Goal: Task Accomplishment & Management: Complete application form

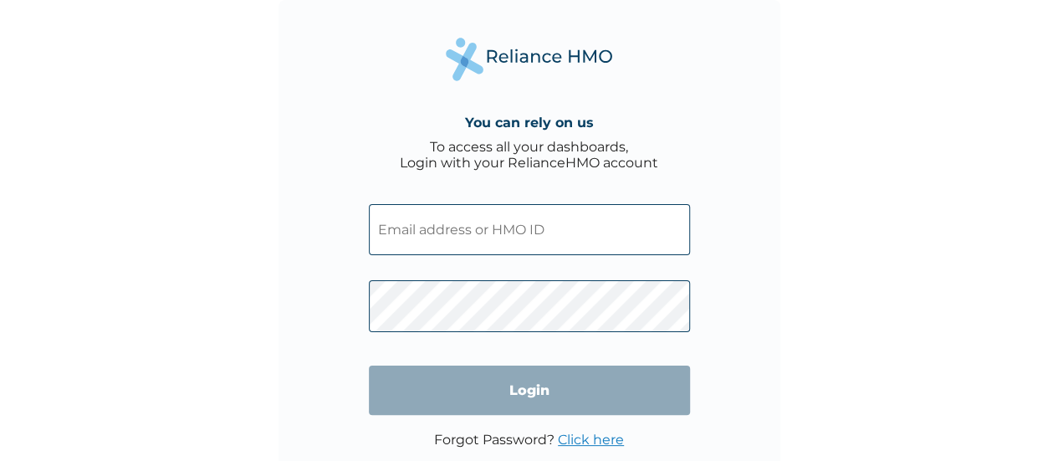
click at [452, 244] on input "text" at bounding box center [529, 229] width 321 height 51
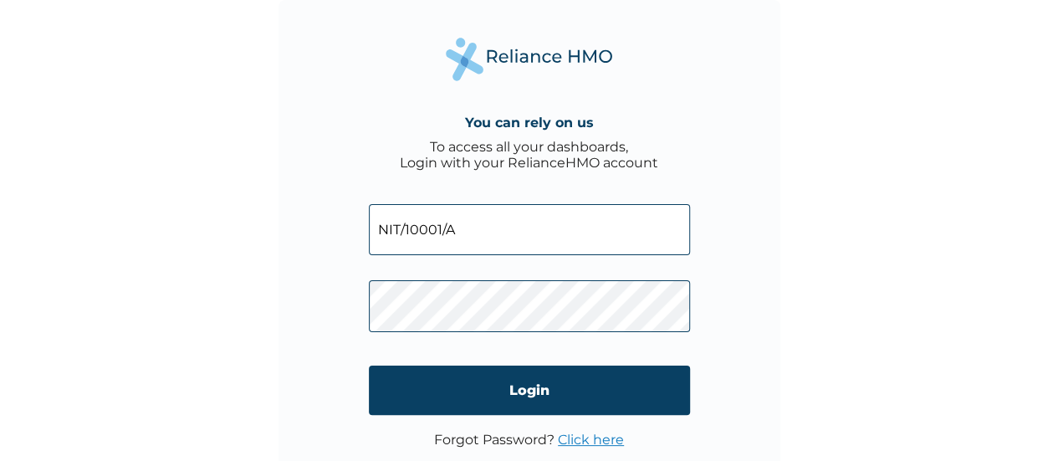
type input "NIT/10001/A"
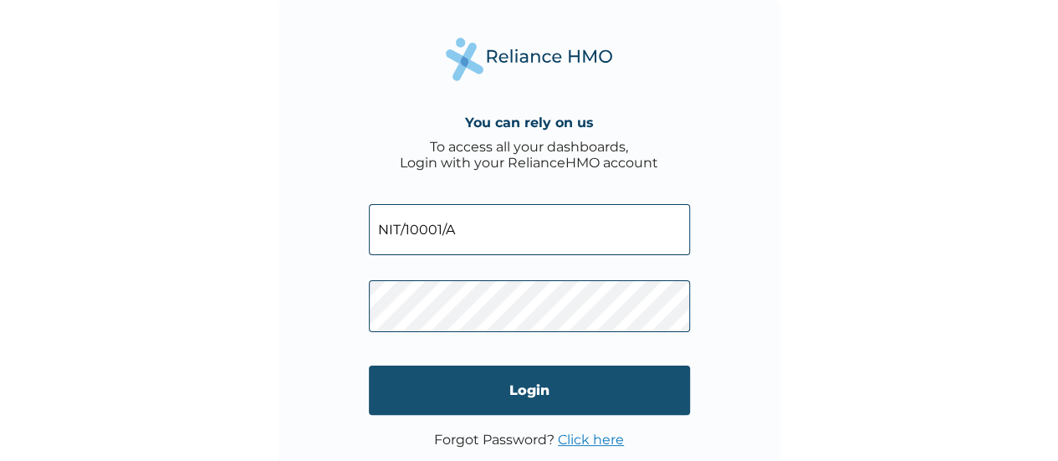
click at [522, 387] on input "Login" at bounding box center [529, 390] width 321 height 49
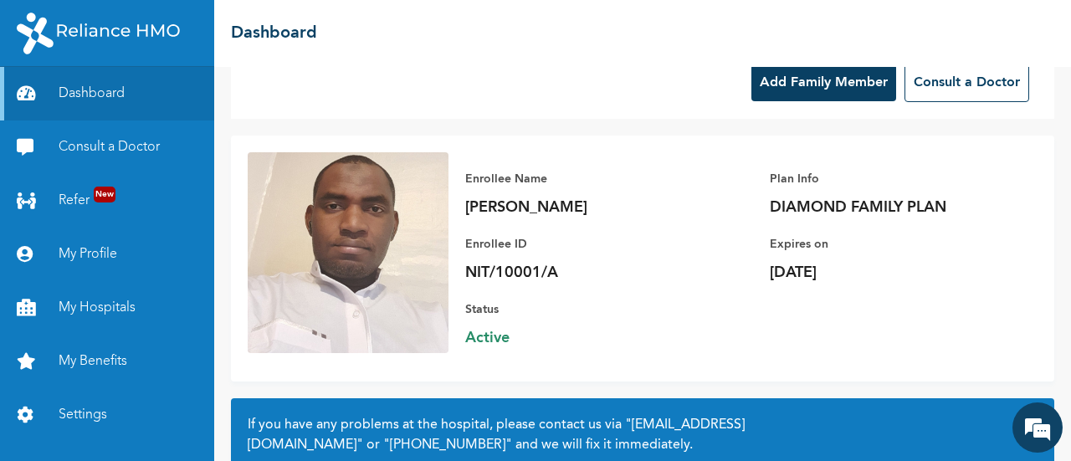
scroll to position [35, 0]
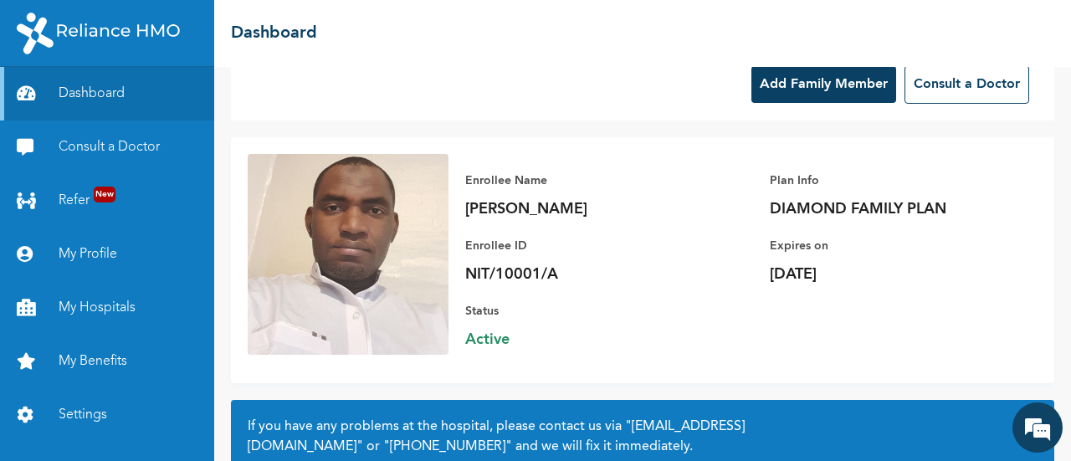
click at [792, 86] on button "Add Family Member" at bounding box center [823, 84] width 145 height 37
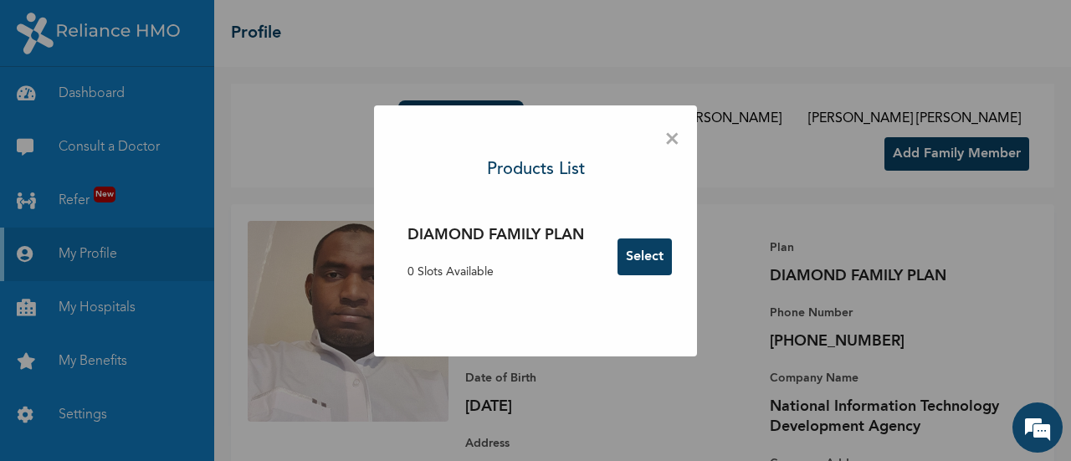
click at [646, 257] on button "Select" at bounding box center [645, 256] width 54 height 37
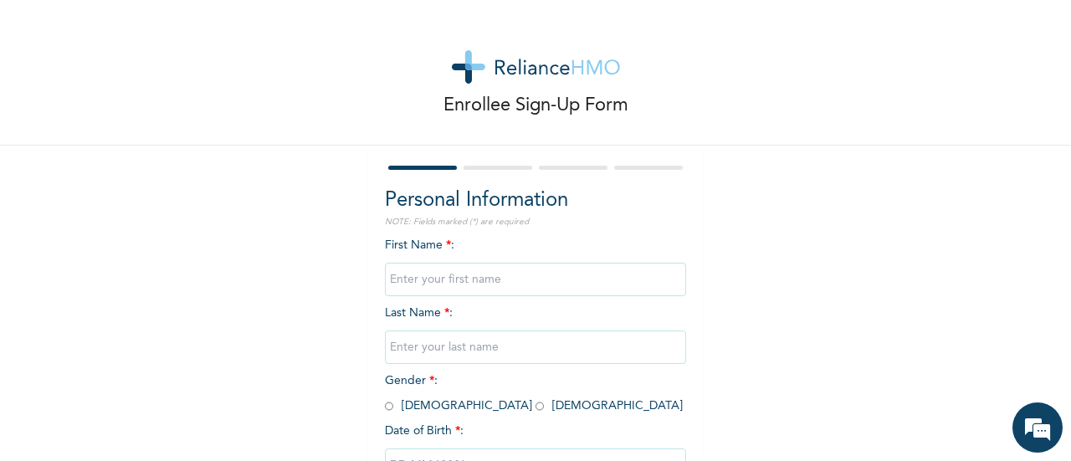
click at [564, 273] on input "text" at bounding box center [535, 279] width 301 height 33
type input "Abubakar"
click at [529, 348] on input "text" at bounding box center [535, 347] width 301 height 33
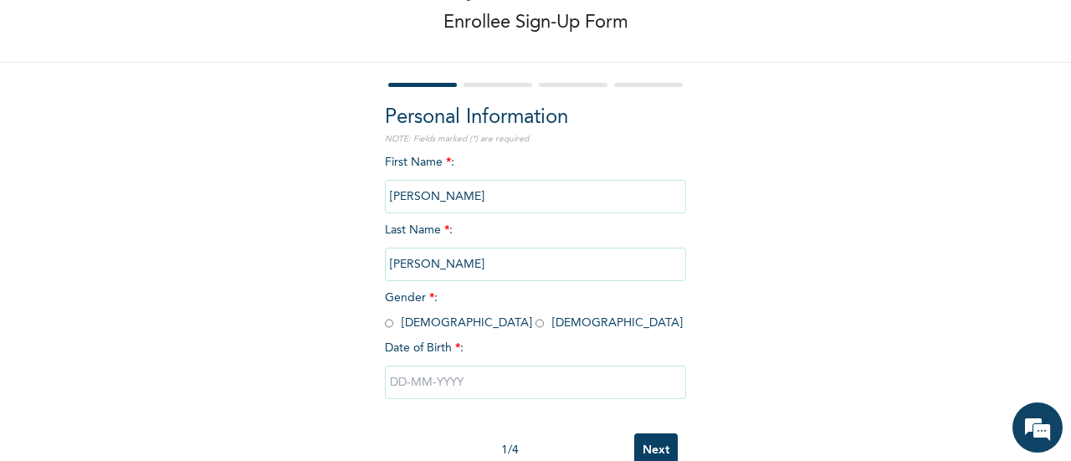
scroll to position [94, 0]
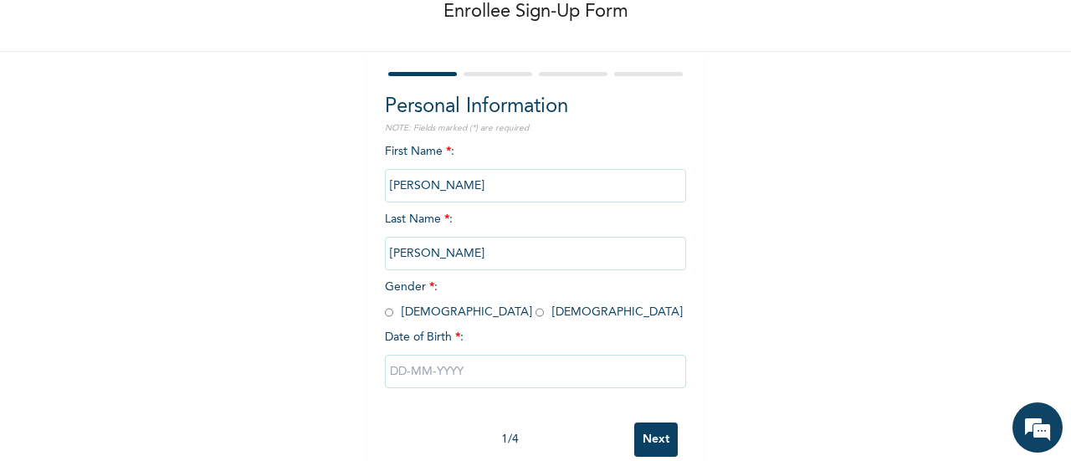
type input "Adamu Sabo"
click at [385, 314] on input "radio" at bounding box center [389, 313] width 8 height 16
radio input "true"
click at [425, 372] on input "text" at bounding box center [535, 371] width 301 height 33
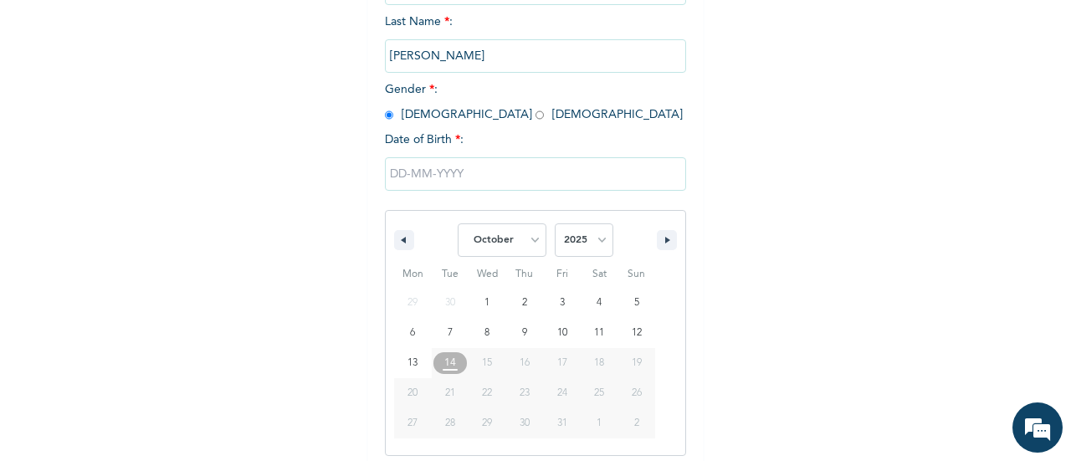
scroll to position [300, 0]
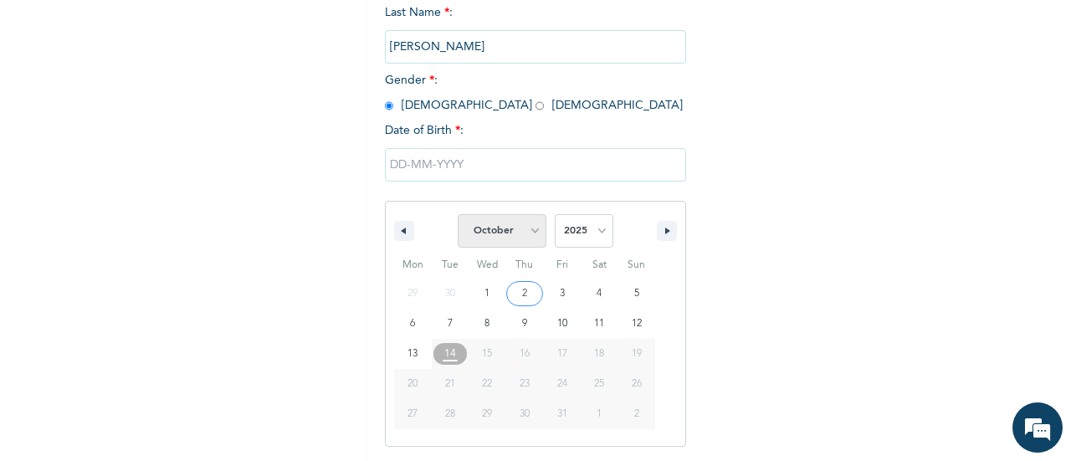
click at [525, 231] on select "January February March April May June July August September October November De…" at bounding box center [502, 230] width 89 height 33
select select "8"
click at [458, 216] on select "January February March April May June July August September October November De…" at bounding box center [502, 230] width 89 height 33
type input "09/19/2025"
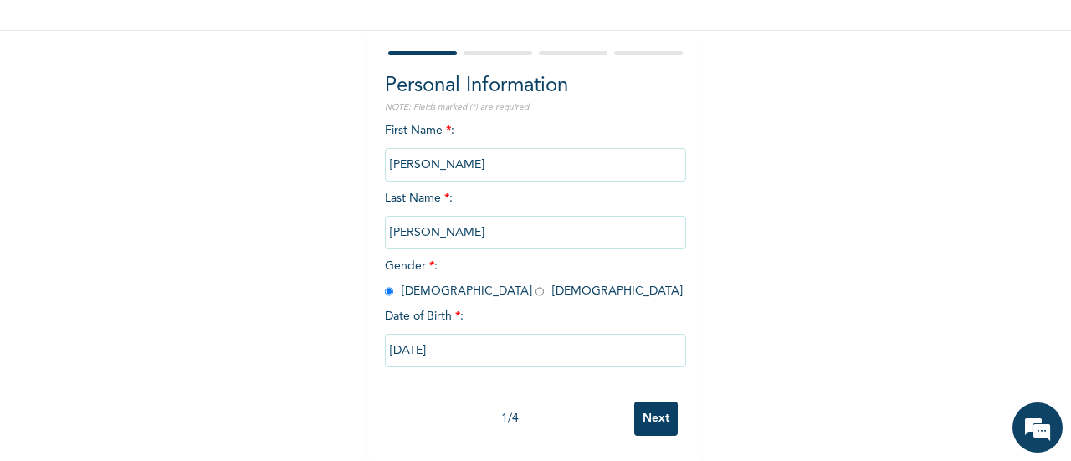
scroll to position [128, 0]
click at [651, 406] on input "Next" at bounding box center [656, 419] width 44 height 34
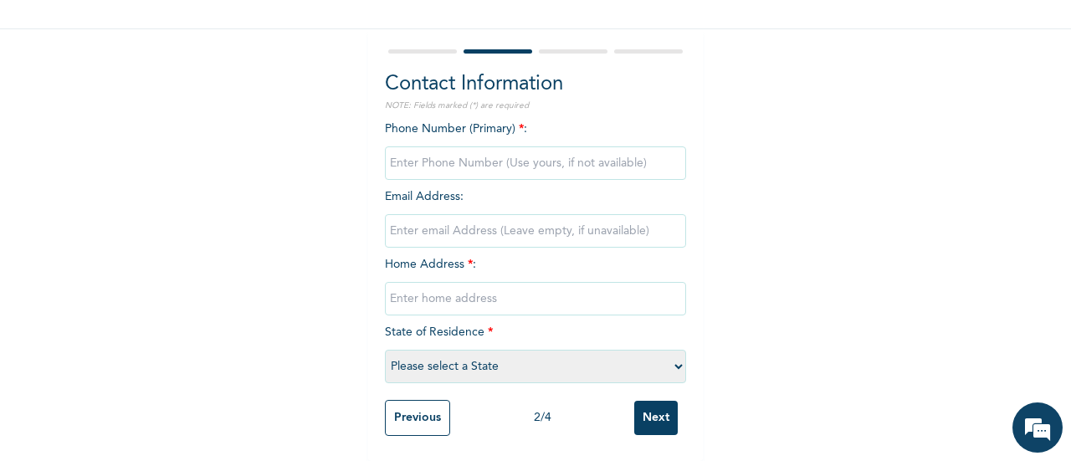
click at [522, 155] on input "phone" at bounding box center [535, 162] width 301 height 33
type input "08066967750"
click at [527, 221] on input "email" at bounding box center [535, 230] width 301 height 33
type input "a"
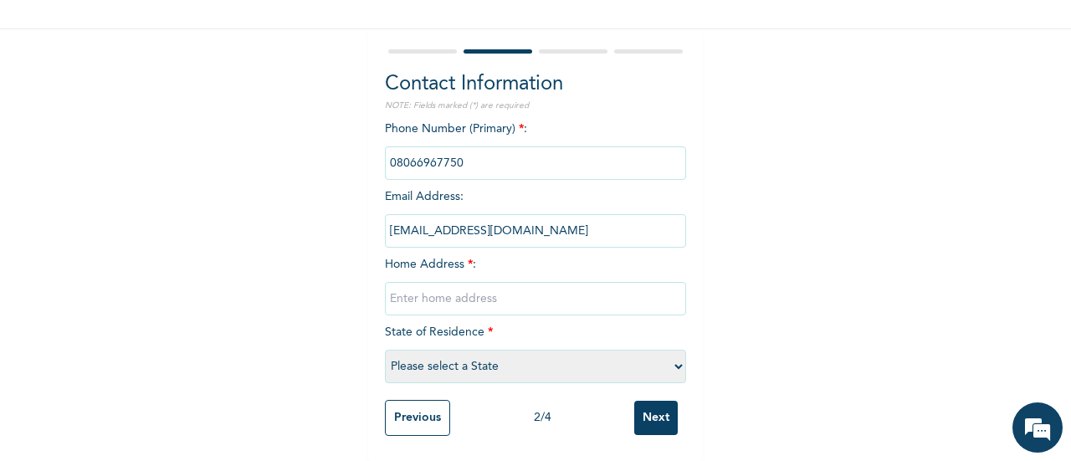
type input "asabo@nitda.gov.ng"
click at [496, 285] on input "text" at bounding box center [535, 298] width 301 height 33
type input "Pantami, Gombe"
click at [486, 352] on select "Please select a State Abia Abuja (FCT) Adamawa Akwa Ibom Anambra Bauchi Bayelsa…" at bounding box center [535, 366] width 301 height 33
select select "16"
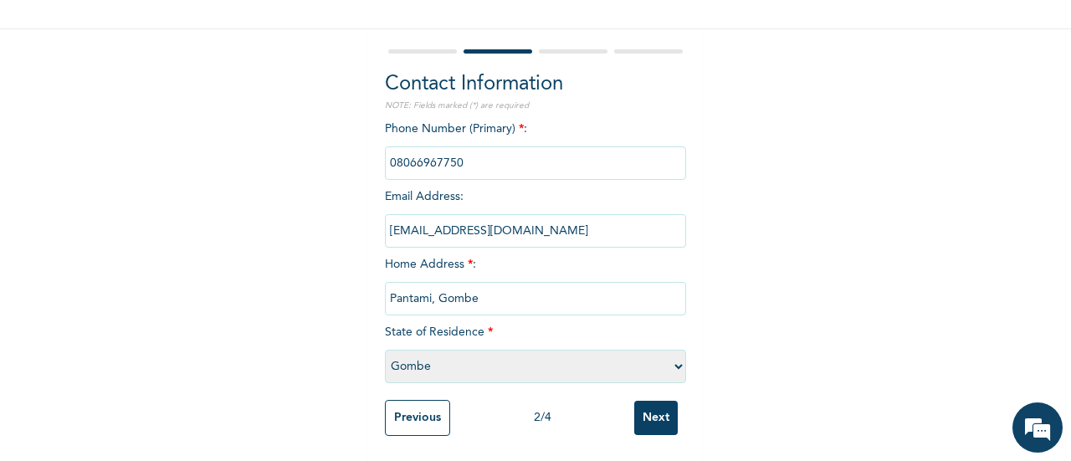
click at [385, 350] on select "Please select a State Abia Abuja (FCT) Adamawa Akwa Ibom Anambra Bauchi Bayelsa…" at bounding box center [535, 366] width 301 height 33
click at [639, 401] on input "Next" at bounding box center [656, 418] width 44 height 34
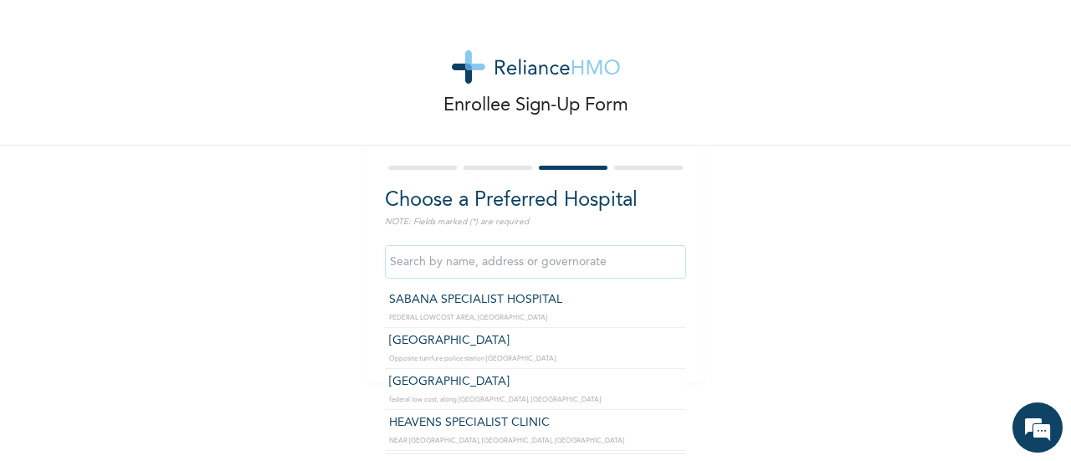
click at [590, 274] on input "text" at bounding box center [535, 261] width 301 height 33
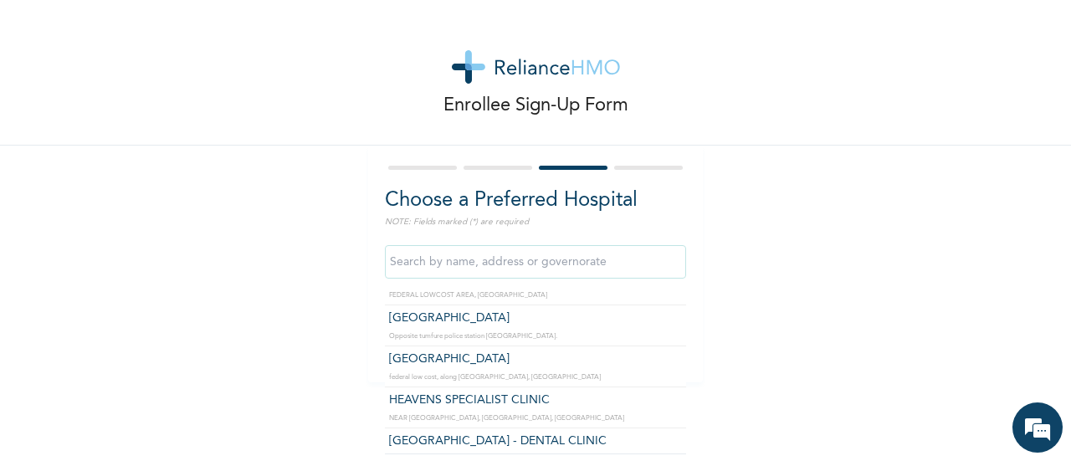
scroll to position [23, 0]
type input "MIYETTI HOSPITAL"
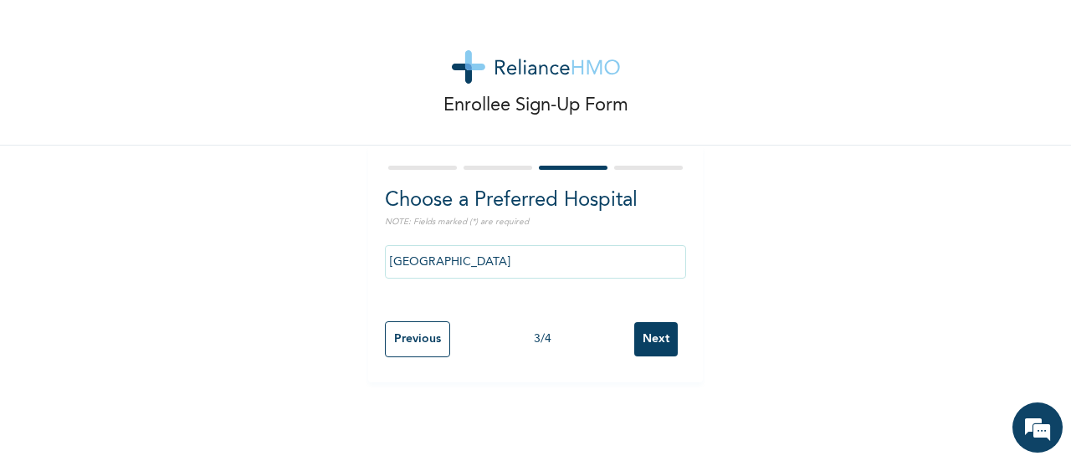
click at [651, 337] on input "Next" at bounding box center [656, 339] width 44 height 34
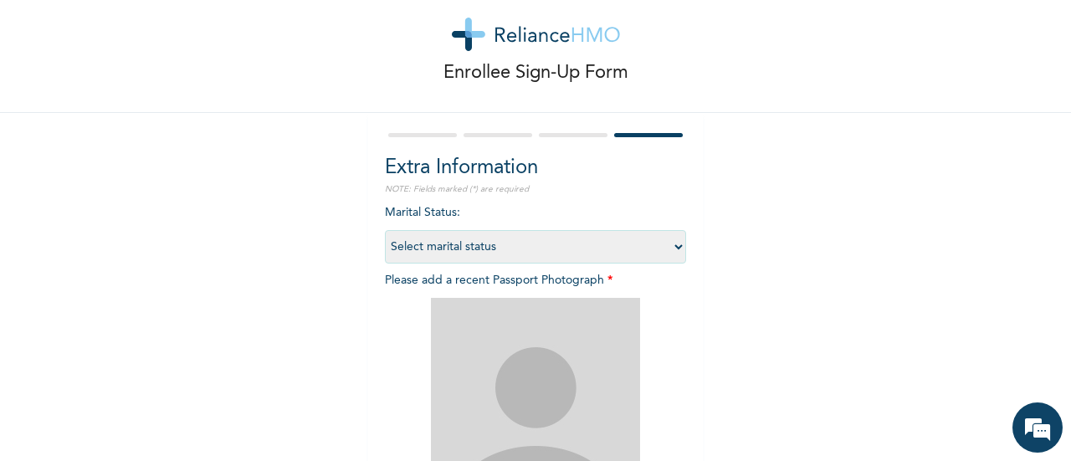
scroll to position [33, 0]
click at [609, 242] on select "Select marital status Single Married Divorced Widow/Widower" at bounding box center [535, 245] width 301 height 33
select select "1"
click at [385, 229] on select "Select marital status Single Married Divorced Widow/Widower" at bounding box center [535, 245] width 301 height 33
click at [663, 243] on select "Select marital status Single Married Divorced Widow/Widower" at bounding box center [535, 245] width 301 height 33
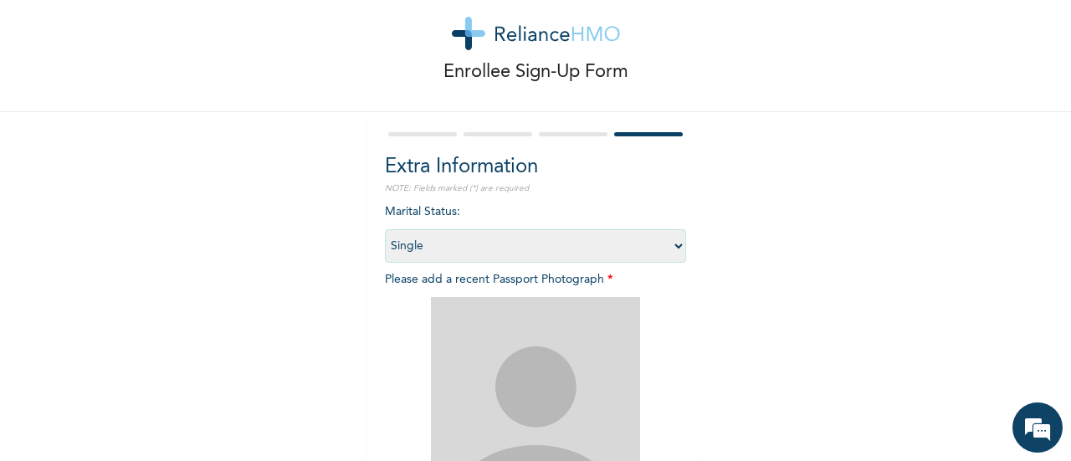
click at [730, 277] on div "Enrollee Sign-Up Form Extra Information NOTE: Fields marked (*) are required Ma…" at bounding box center [535, 327] width 1071 height 720
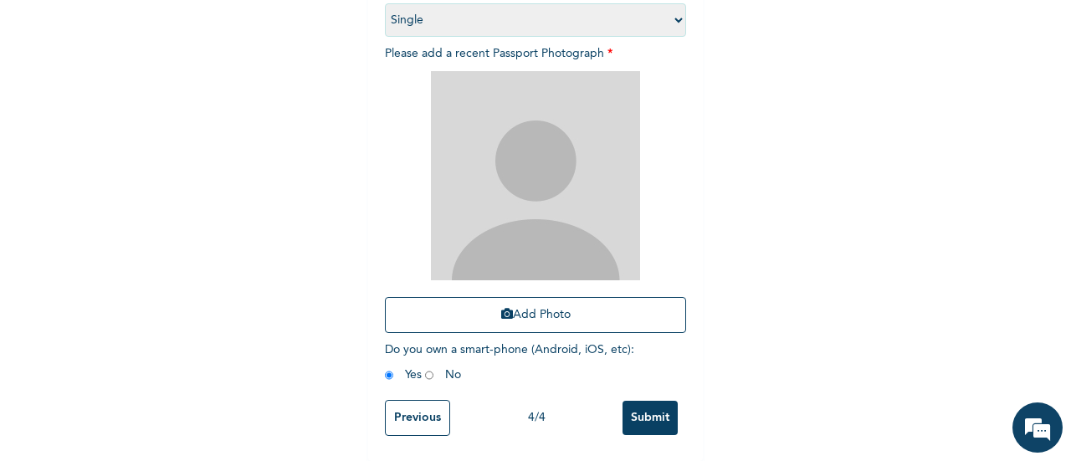
scroll to position [273, 0]
click at [425, 367] on input "radio" at bounding box center [429, 375] width 8 height 16
radio input "true"
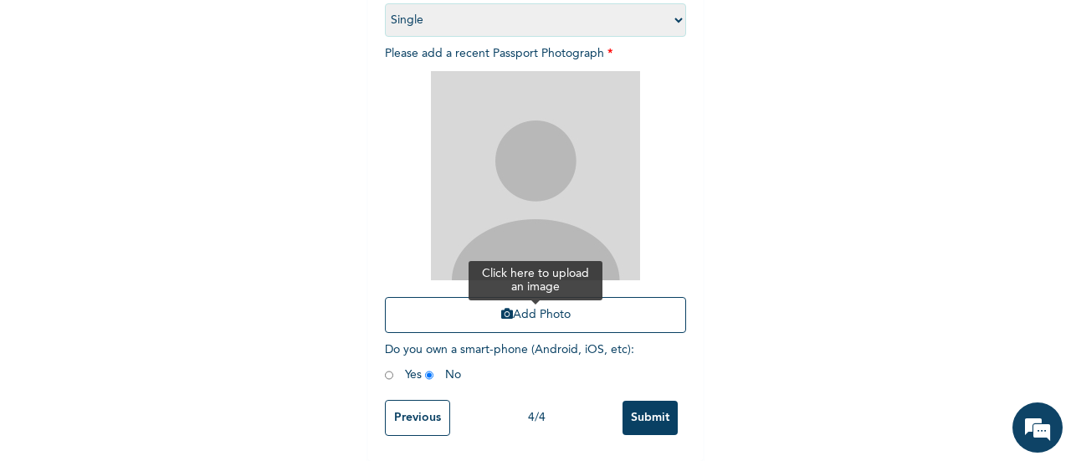
click at [566, 301] on button "Add Photo" at bounding box center [535, 315] width 301 height 36
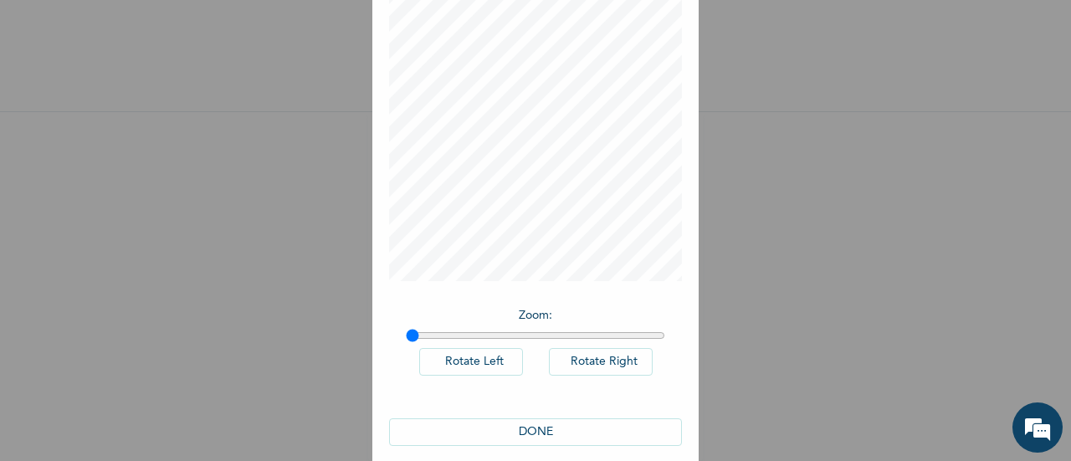
scroll to position [122, 0]
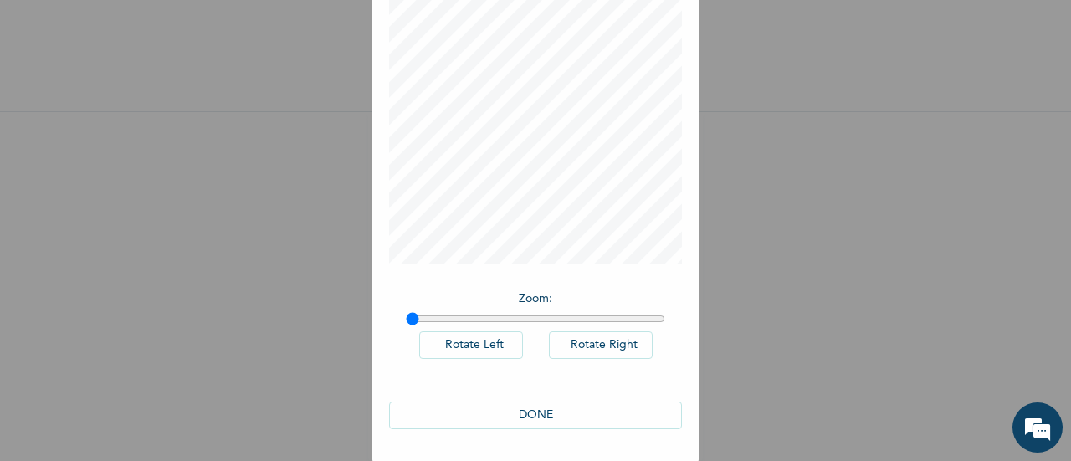
click at [531, 411] on button "DONE" at bounding box center [535, 416] width 293 height 28
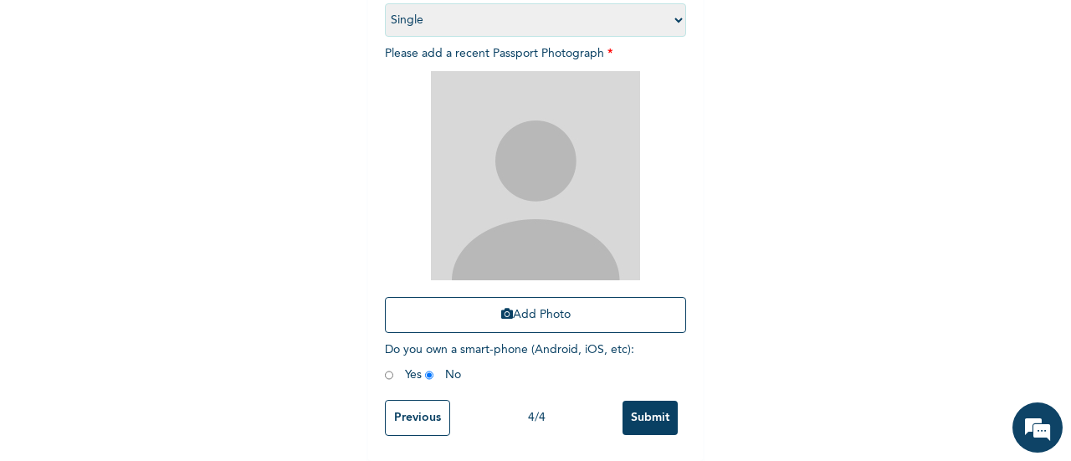
scroll to position [325, 0]
click at [567, 298] on button "Add Photo" at bounding box center [535, 315] width 301 height 36
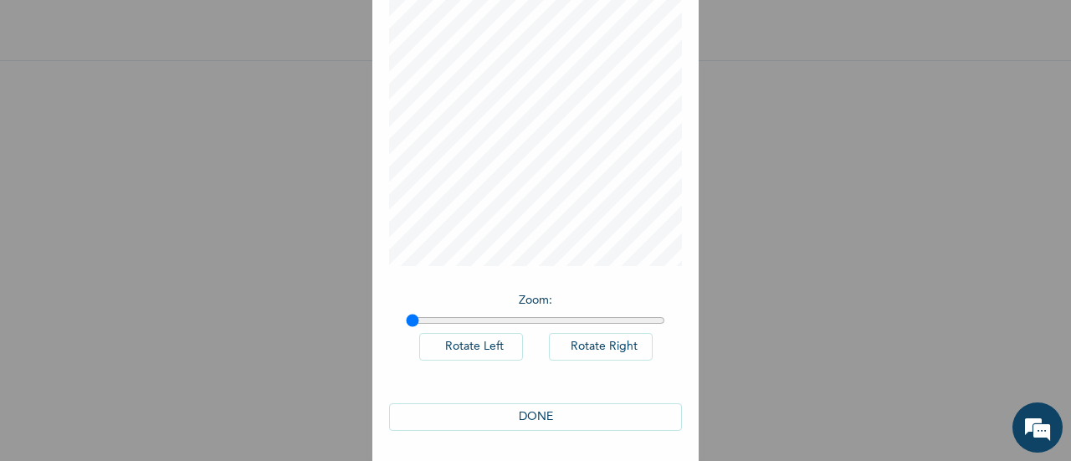
scroll to position [122, 0]
type input "1.25"
click at [467, 319] on input "range" at bounding box center [535, 318] width 259 height 13
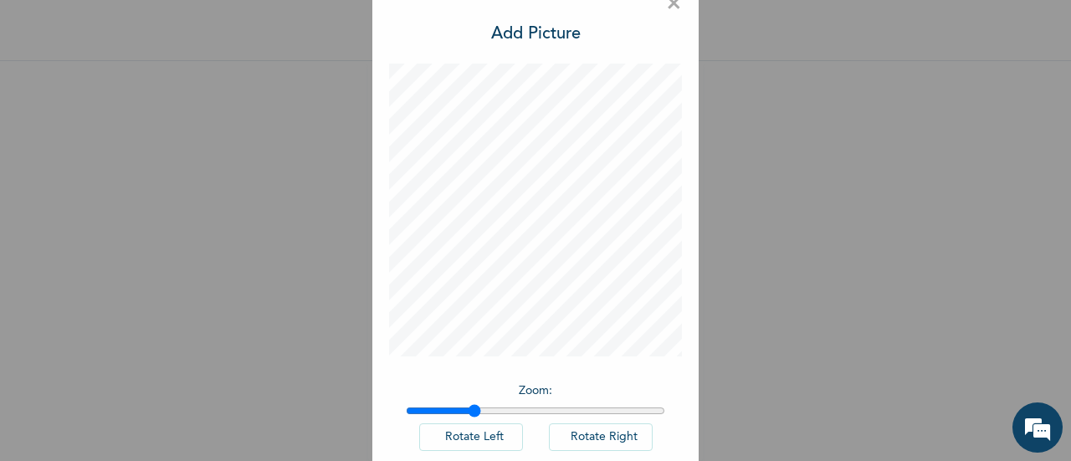
scroll to position [33, 0]
click at [461, 408] on input "range" at bounding box center [535, 407] width 259 height 13
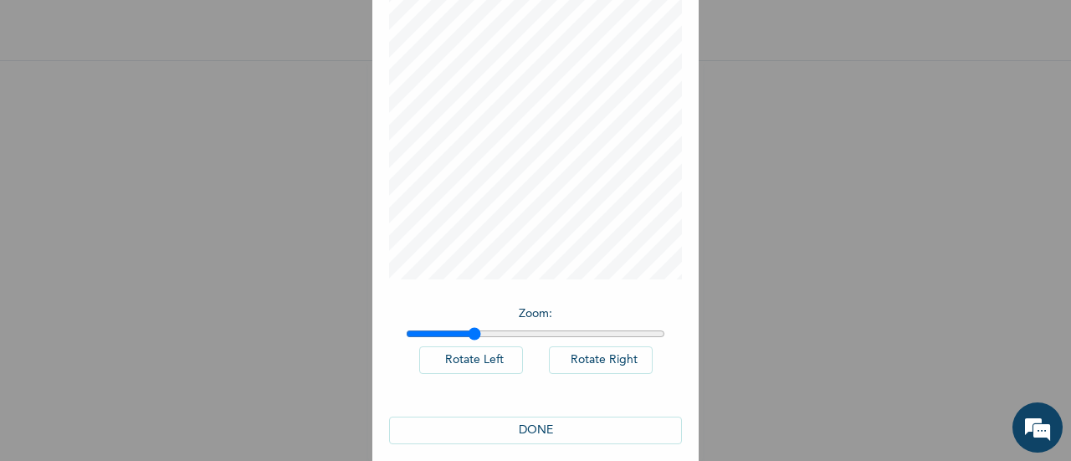
scroll to position [122, 0]
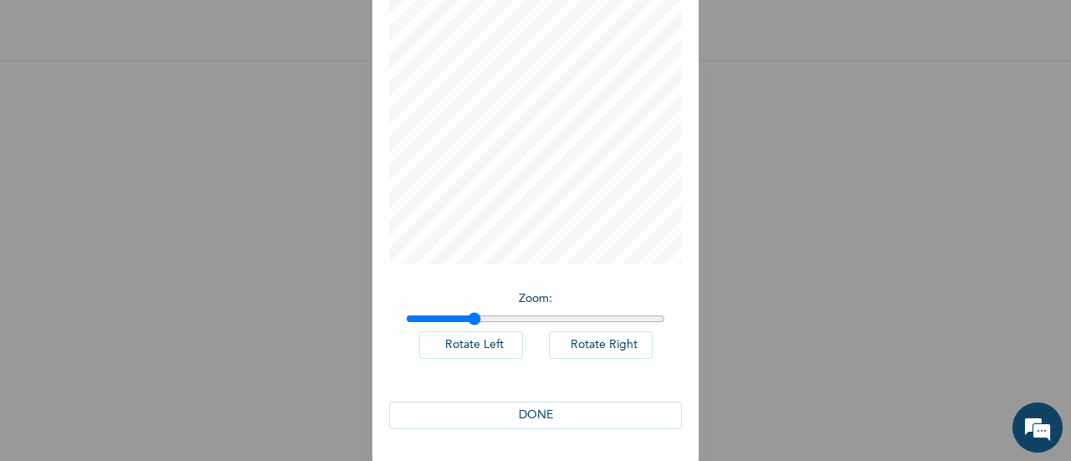
click at [539, 409] on button "DONE" at bounding box center [535, 416] width 293 height 28
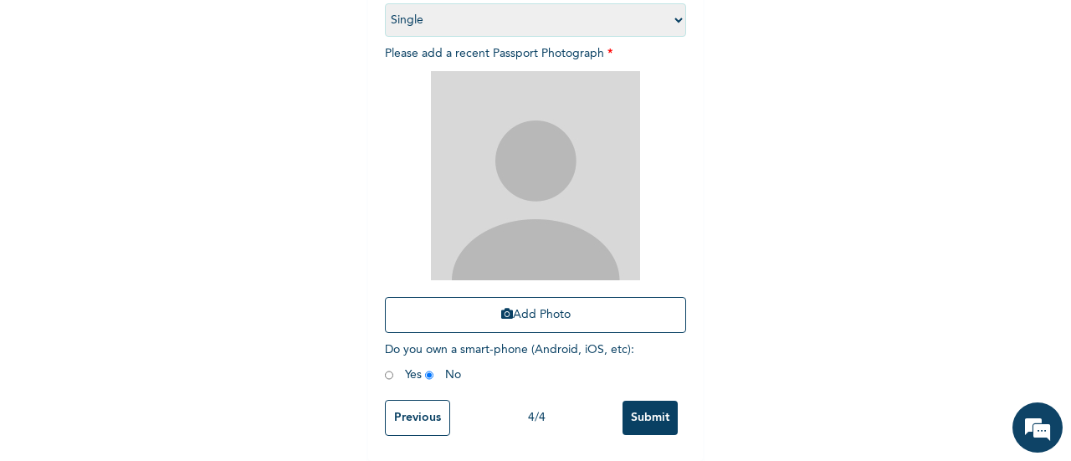
scroll to position [325, 0]
click at [635, 411] on input "Submit" at bounding box center [650, 418] width 55 height 34
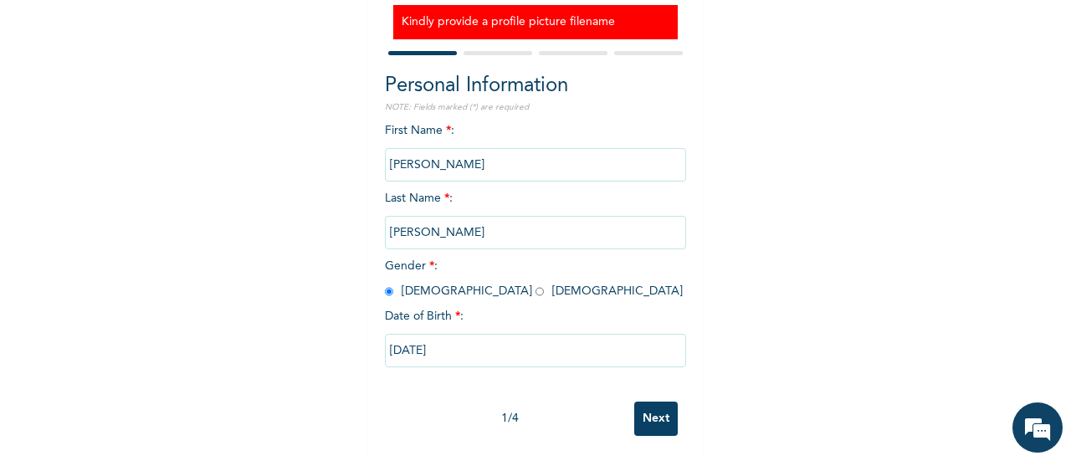
scroll to position [180, 0]
click at [641, 402] on input "Next" at bounding box center [656, 419] width 44 height 34
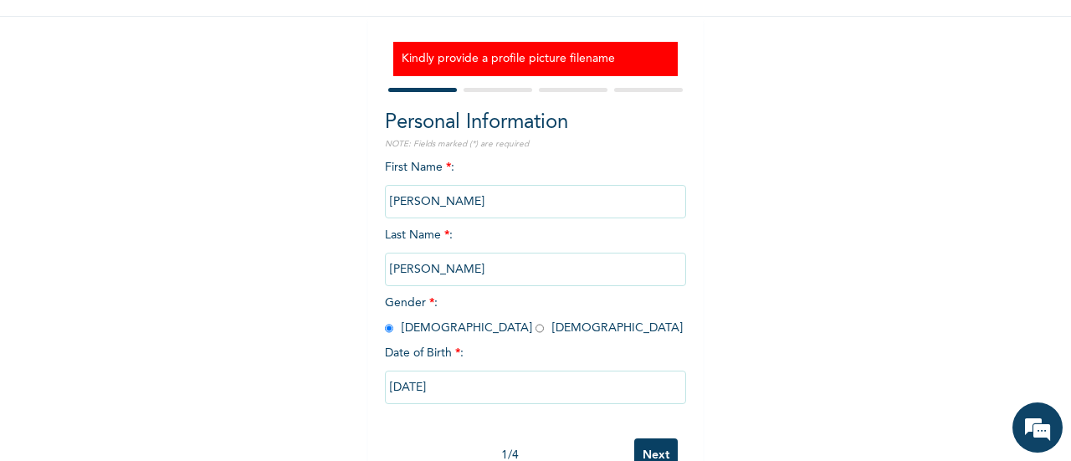
select select "16"
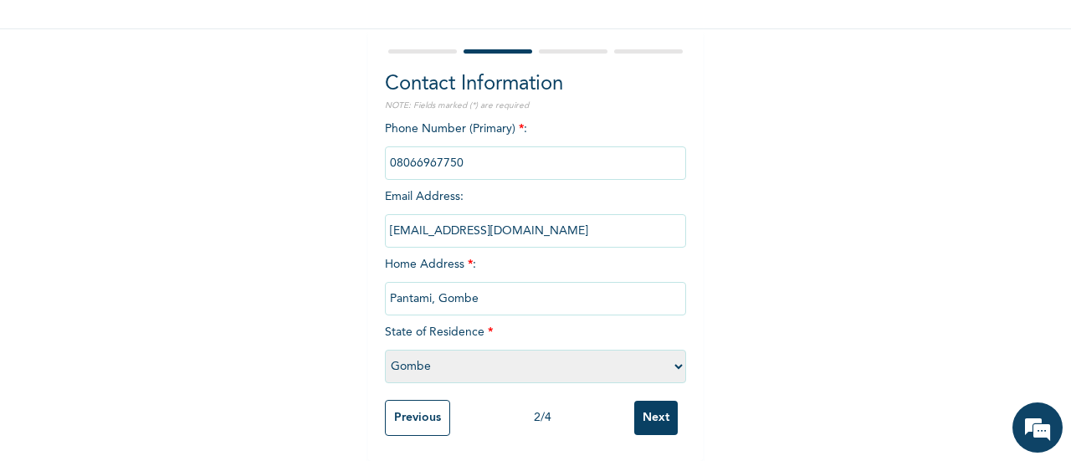
click at [641, 402] on input "Next" at bounding box center [656, 418] width 44 height 34
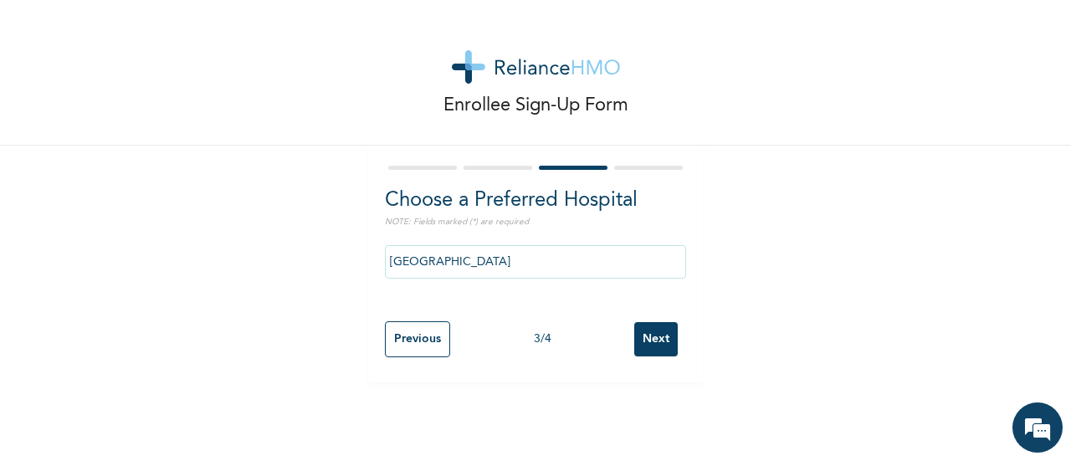
click at [641, 402] on div "Enrollee Sign-Up Form Choose a Preferred Hospital NOTE: Fields marked (*) are r…" at bounding box center [535, 230] width 1071 height 461
click at [638, 337] on input "Next" at bounding box center [656, 339] width 44 height 34
select select "1"
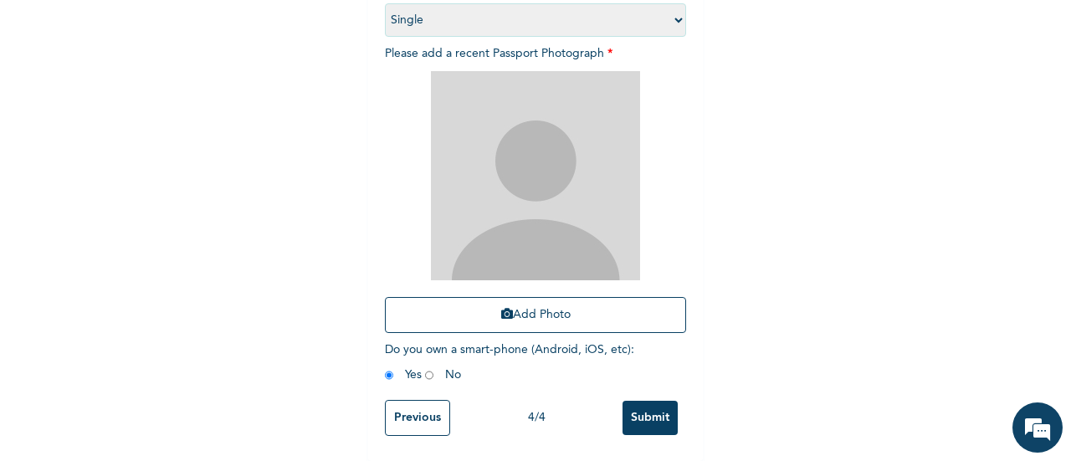
scroll to position [273, 0]
click at [425, 367] on input "radio" at bounding box center [429, 375] width 8 height 16
radio input "true"
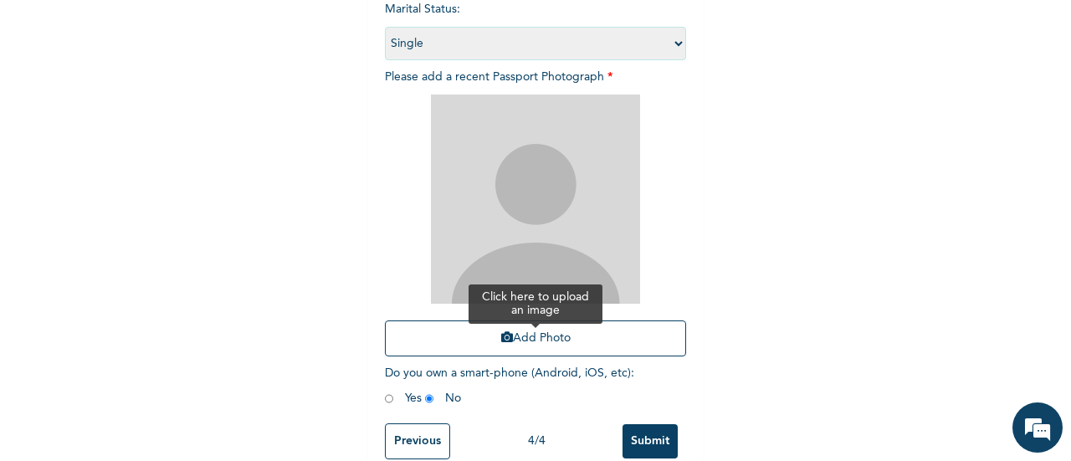
scroll to position [233, 0]
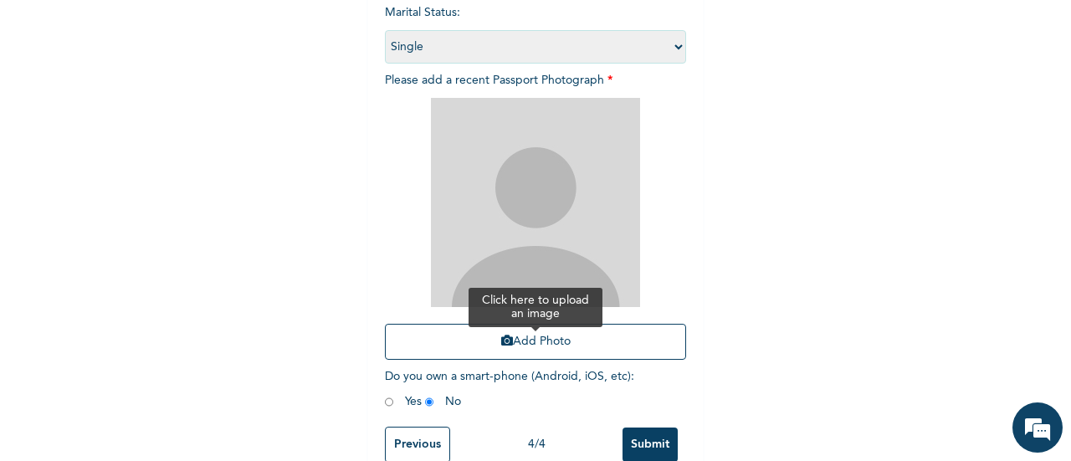
click at [508, 341] on button "Add Photo" at bounding box center [535, 342] width 301 height 36
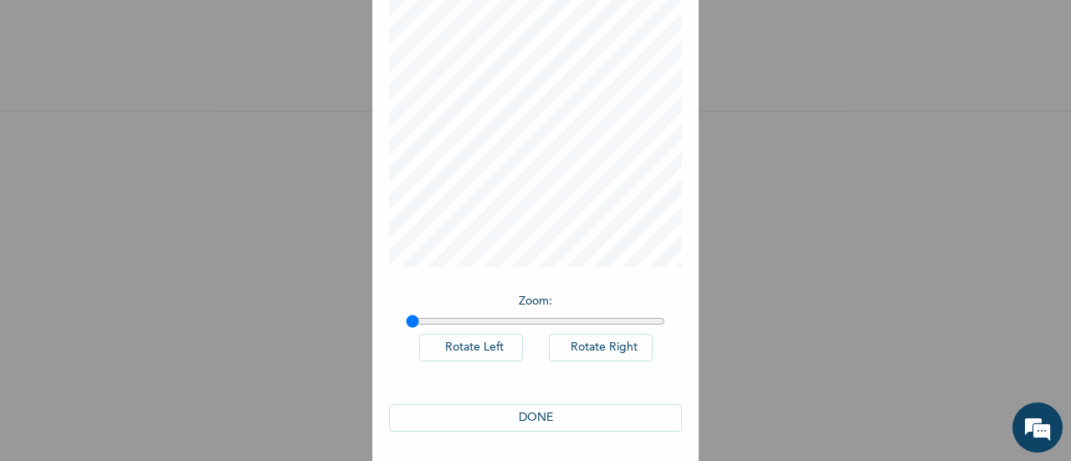
scroll to position [122, 0]
click at [506, 419] on button "DONE" at bounding box center [535, 416] width 293 height 28
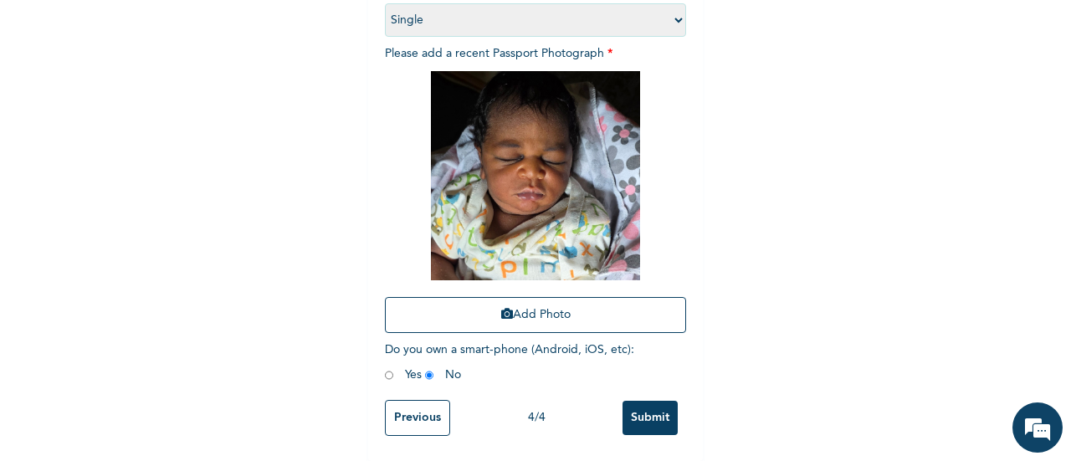
scroll to position [273, 0]
click at [639, 401] on input "Submit" at bounding box center [650, 418] width 55 height 34
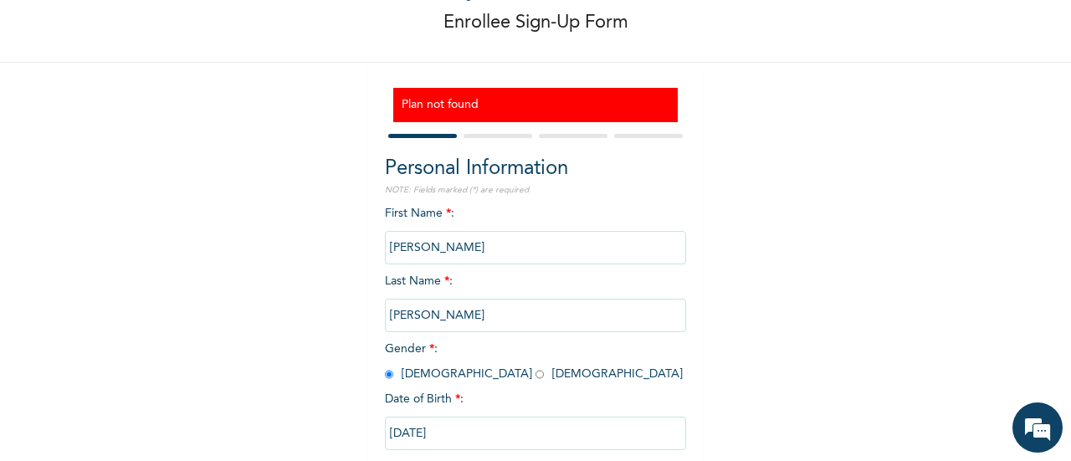
scroll to position [81, 0]
